Goal: Task Accomplishment & Management: Complete application form

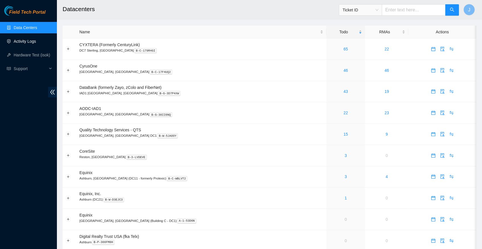
click at [25, 42] on link "Activity Logs" at bounding box center [25, 41] width 22 height 5
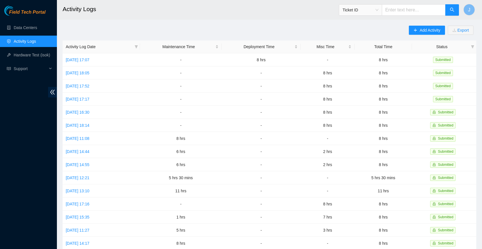
click at [94, 1] on h2 "Activity Logs" at bounding box center [228, 9] width 330 height 18
click at [429, 30] on span "Add Activity" at bounding box center [430, 30] width 21 height 6
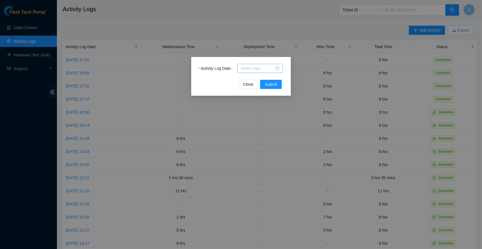
click at [279, 67] on div at bounding box center [260, 68] width 39 height 6
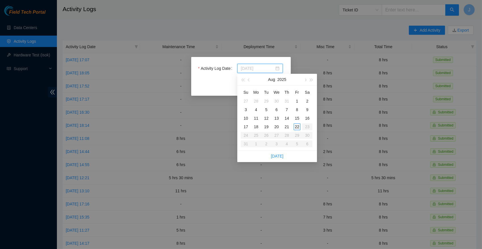
type input "[DATE]"
click at [280, 155] on link "[DATE]" at bounding box center [277, 156] width 13 height 5
type input "[DATE]"
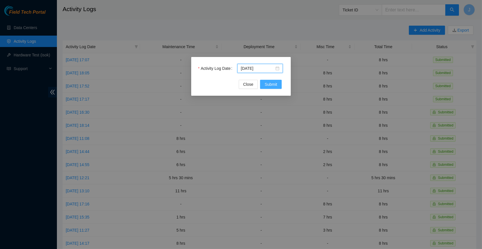
click at [274, 83] on span "Submit" at bounding box center [271, 84] width 13 height 6
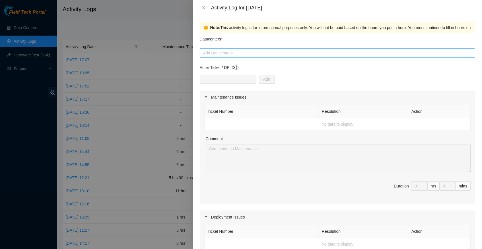
click at [283, 54] on div at bounding box center [337, 53] width 273 height 7
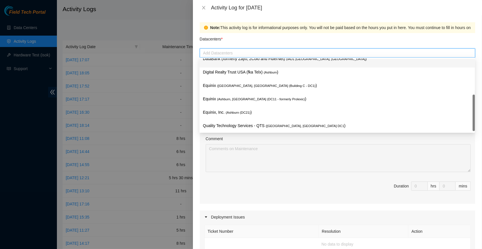
scroll to position [57, 0]
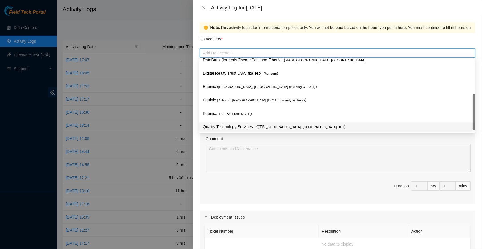
click at [288, 126] on span "( [GEOGRAPHIC_DATA], [GEOGRAPHIC_DATA] DC1" at bounding box center [305, 126] width 79 height 3
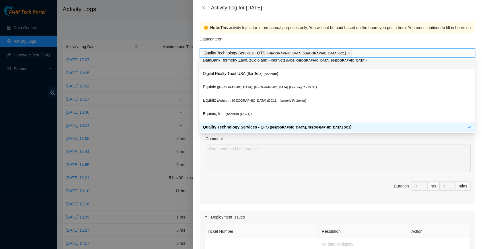
click at [350, 41] on div "Datacenters *" at bounding box center [338, 40] width 276 height 15
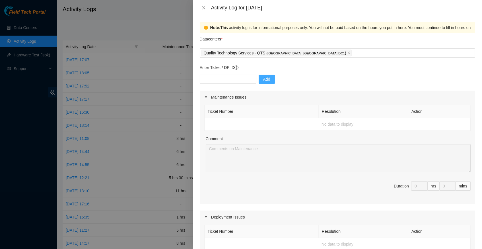
click at [271, 77] on span "Add" at bounding box center [266, 79] width 7 height 6
click at [236, 75] on input "text" at bounding box center [228, 79] width 57 height 9
type input "DP83141"
click at [270, 79] on span "Add" at bounding box center [266, 79] width 7 height 6
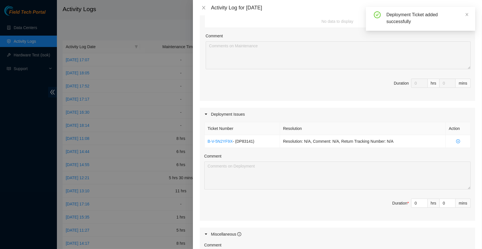
scroll to position [103, 0]
type input "1"
click at [424, 200] on icon "up" at bounding box center [425, 201] width 2 height 2
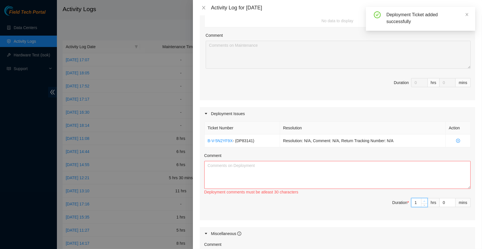
click at [424, 200] on icon "up" at bounding box center [425, 201] width 2 height 2
type input "2"
click at [424, 200] on icon "up" at bounding box center [425, 201] width 2 height 2
type input "3"
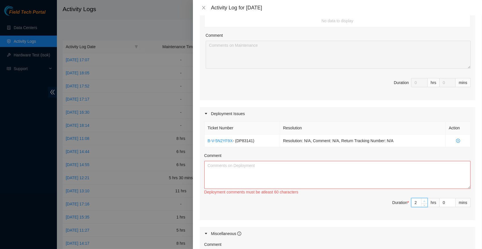
type input "3"
type input "4"
click at [424, 200] on icon "up" at bounding box center [425, 201] width 2 height 2
type input "5"
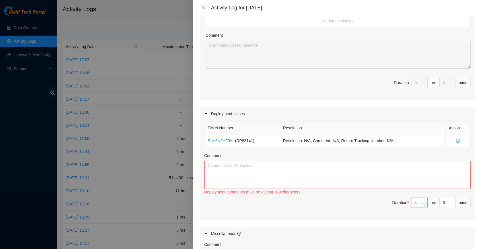
type input "5"
click at [424, 200] on icon "up" at bounding box center [425, 201] width 2 height 2
type input "6"
click at [424, 200] on icon "up" at bounding box center [425, 201] width 2 height 2
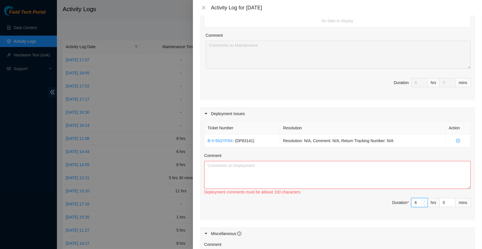
type input "7"
click at [424, 200] on icon "up" at bounding box center [425, 201] width 2 height 2
type input "8"
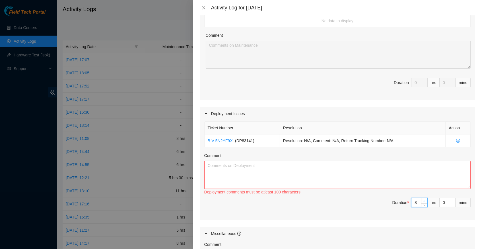
click at [424, 200] on icon "up" at bounding box center [425, 201] width 2 height 2
click at [243, 163] on textarea "Comment" at bounding box center [337, 175] width 267 height 28
paste textarea "Hey [PERSON_NAME], EOD Report, -printed all server labels -printed all gear lab…"
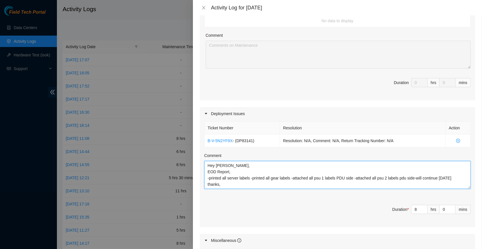
scroll to position [12, 0]
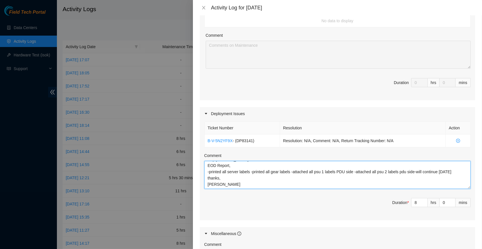
click at [255, 163] on textarea "Hey [PERSON_NAME], EOD Report, -printed all server labels -printed all gear lab…" at bounding box center [337, 175] width 267 height 28
click at [252, 167] on textarea "Hey [PERSON_NAME], EOD Report, -printed all server labels -printed all gear lab…" at bounding box center [337, 175] width 267 height 28
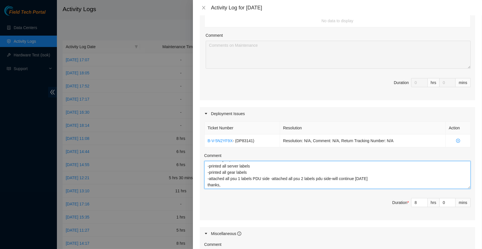
click at [275, 174] on textarea "Hey [PERSON_NAME], EOD Report, -printed all server labels -printed all gear lab…" at bounding box center [337, 175] width 267 height 28
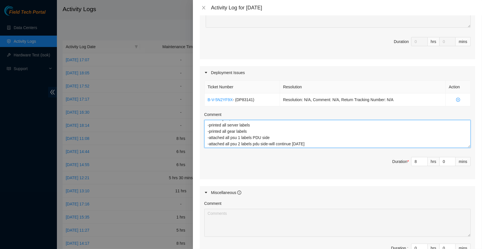
scroll to position [147, 0]
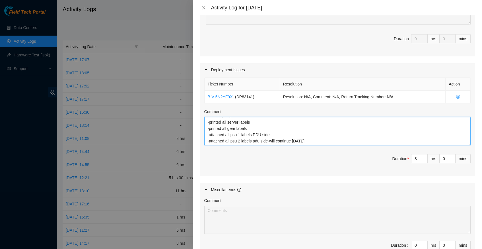
click at [273, 136] on textarea "Hey [PERSON_NAME], EOD Report, -printed all server labels -printed all gear lab…" at bounding box center [337, 131] width 267 height 28
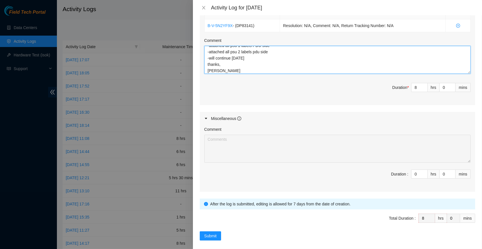
scroll to position [218, 0]
type textarea "Hey [PERSON_NAME], EOD Report, -printed all server labels -printed all gear lab…"
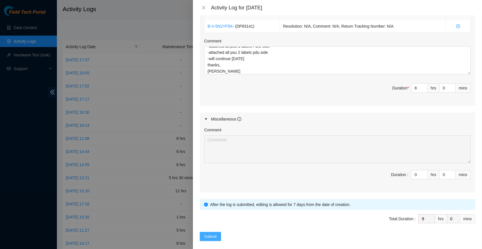
click at [215, 233] on span "Submit" at bounding box center [210, 236] width 13 height 6
